Goal: Task Accomplishment & Management: Manage account settings

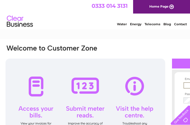
type input "irita15@icloud.com"
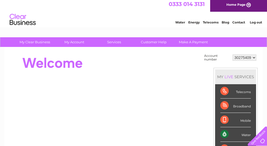
scroll to position [3, 0]
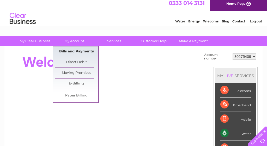
click at [78, 51] on link "Bills and Payments" at bounding box center [76, 51] width 43 height 10
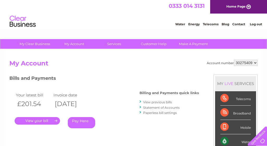
click at [45, 120] on link "." at bounding box center [37, 121] width 45 height 8
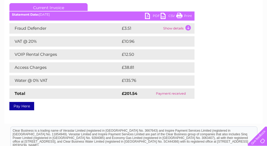
scroll to position [72, 0]
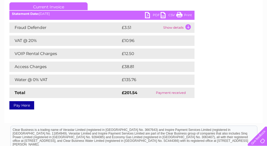
click at [154, 15] on link "PDF" at bounding box center [153, 16] width 16 height 8
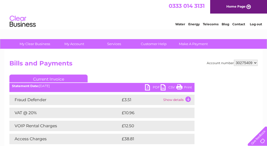
scroll to position [0, 0]
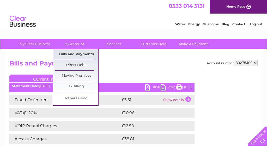
click at [79, 53] on link "Bills and Payments" at bounding box center [76, 54] width 43 height 10
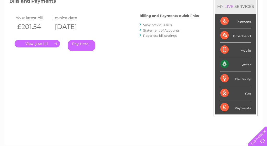
scroll to position [79, 0]
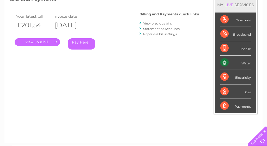
click at [156, 23] on link "View previous bills" at bounding box center [157, 23] width 29 height 4
